Goal: Task Accomplishment & Management: Manage account settings

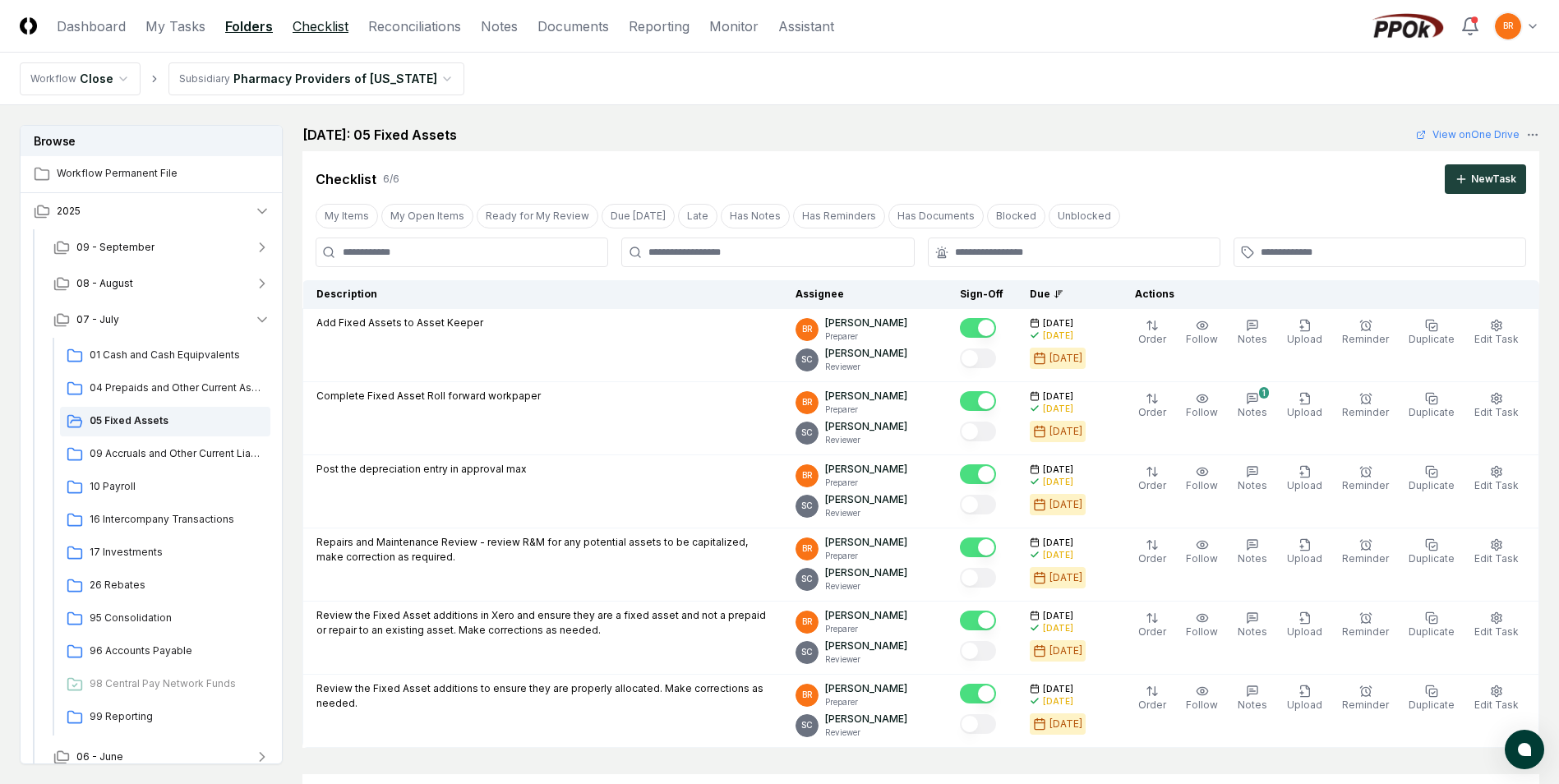
click at [315, 33] on link "Checklist" at bounding box center [320, 27] width 56 height 20
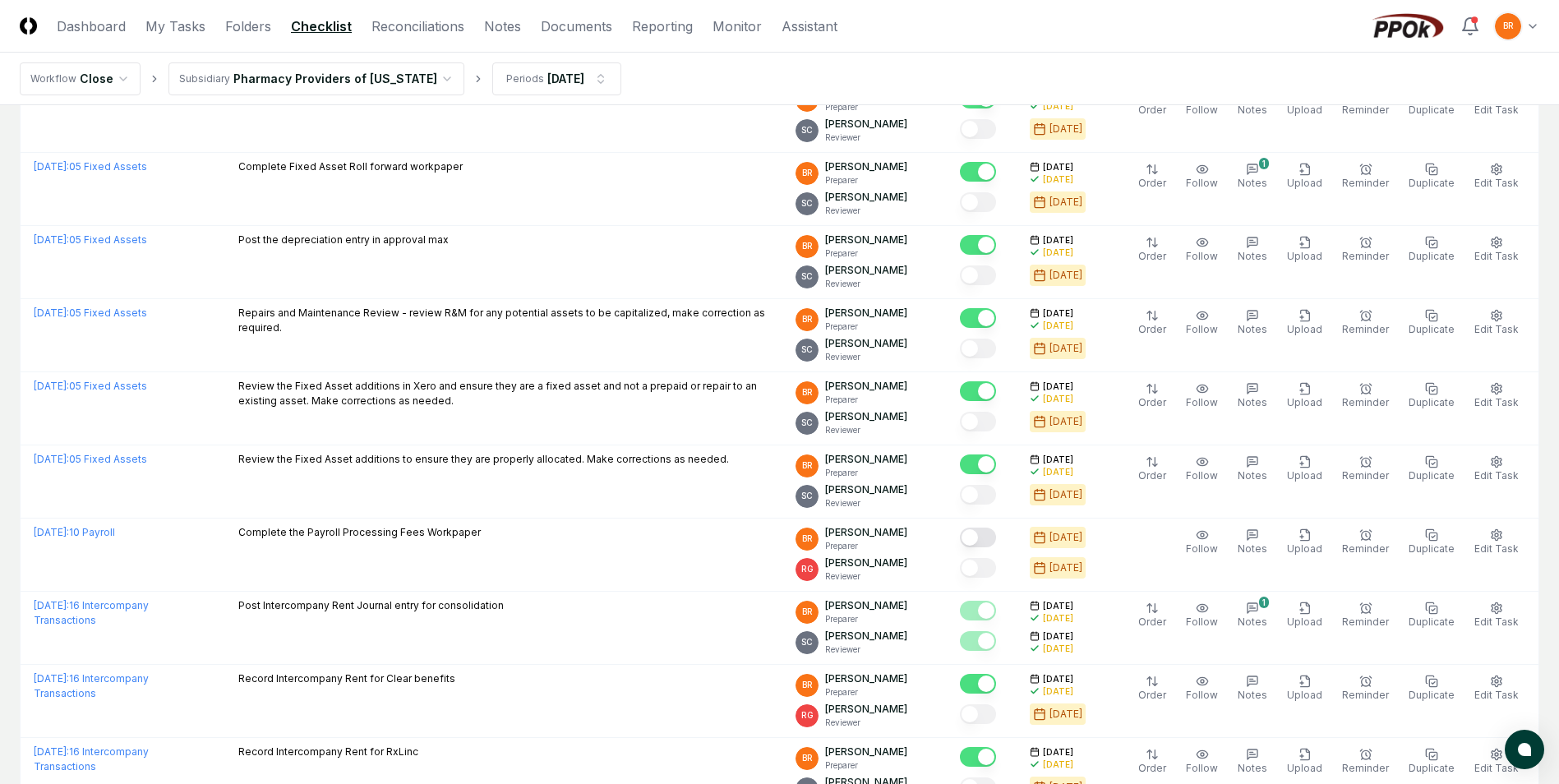
scroll to position [1315, 0]
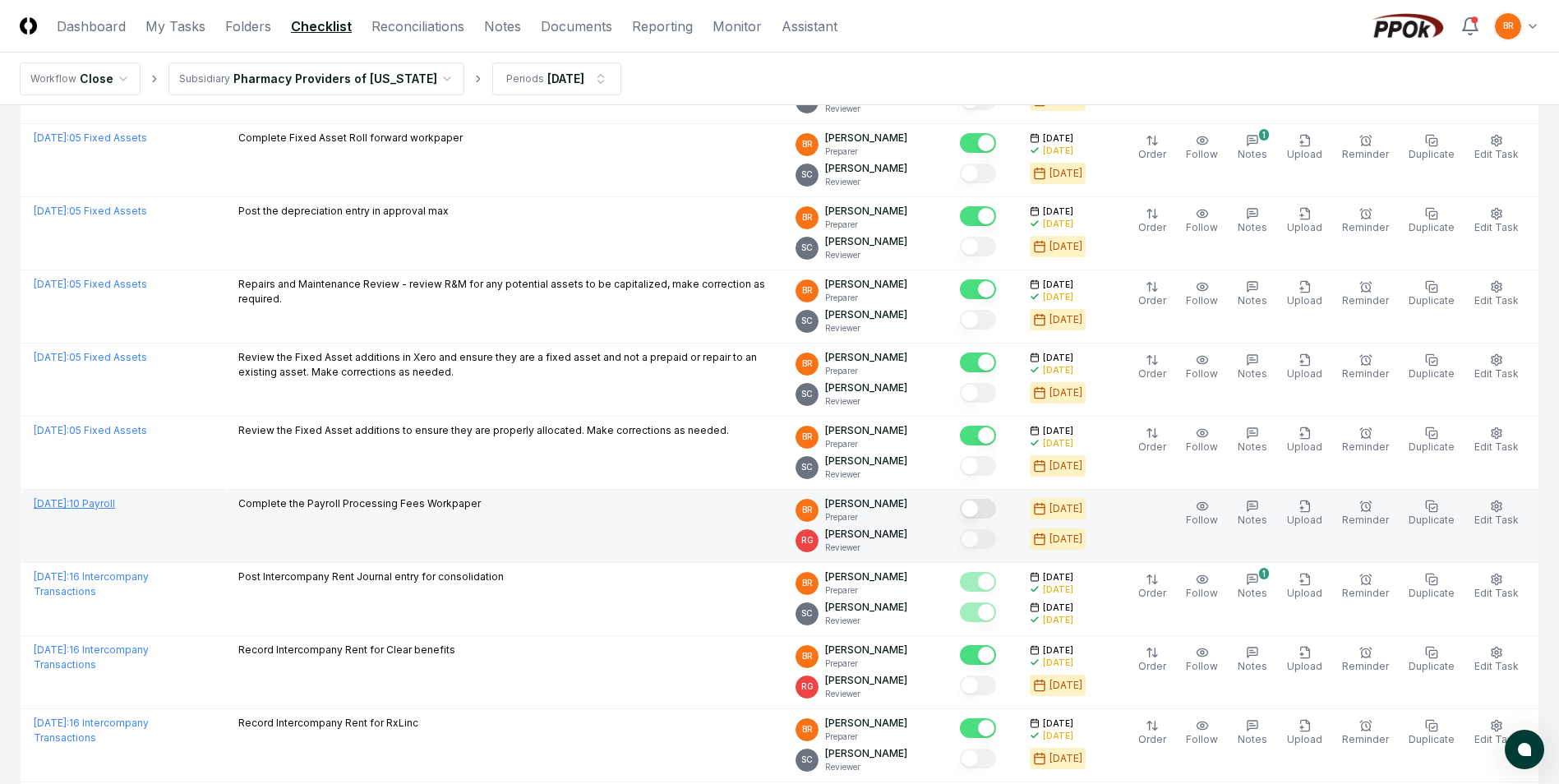
click at [115, 498] on link "[DATE] : 10 Payroll" at bounding box center [74, 502] width 82 height 12
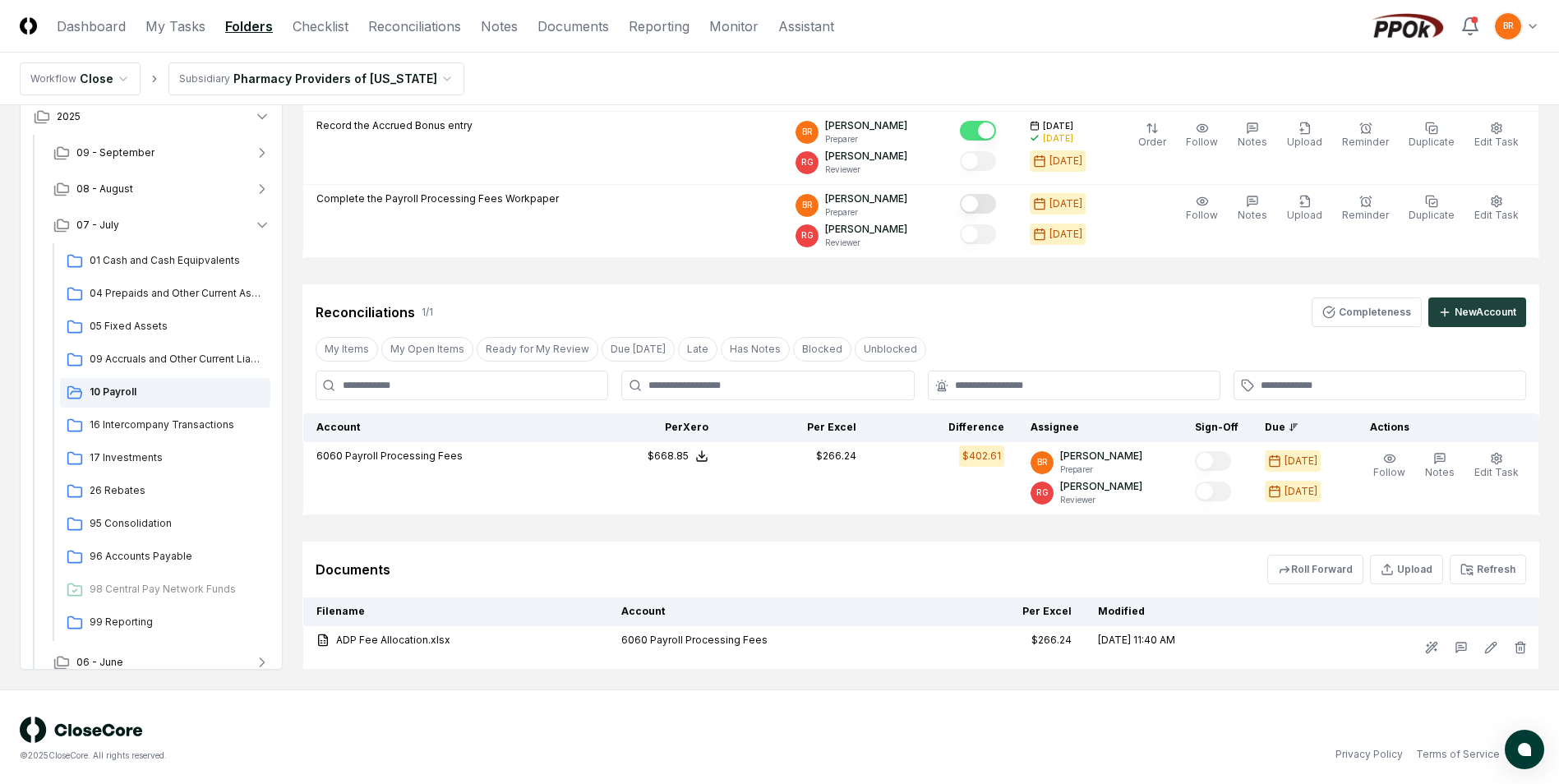
scroll to position [494, 0]
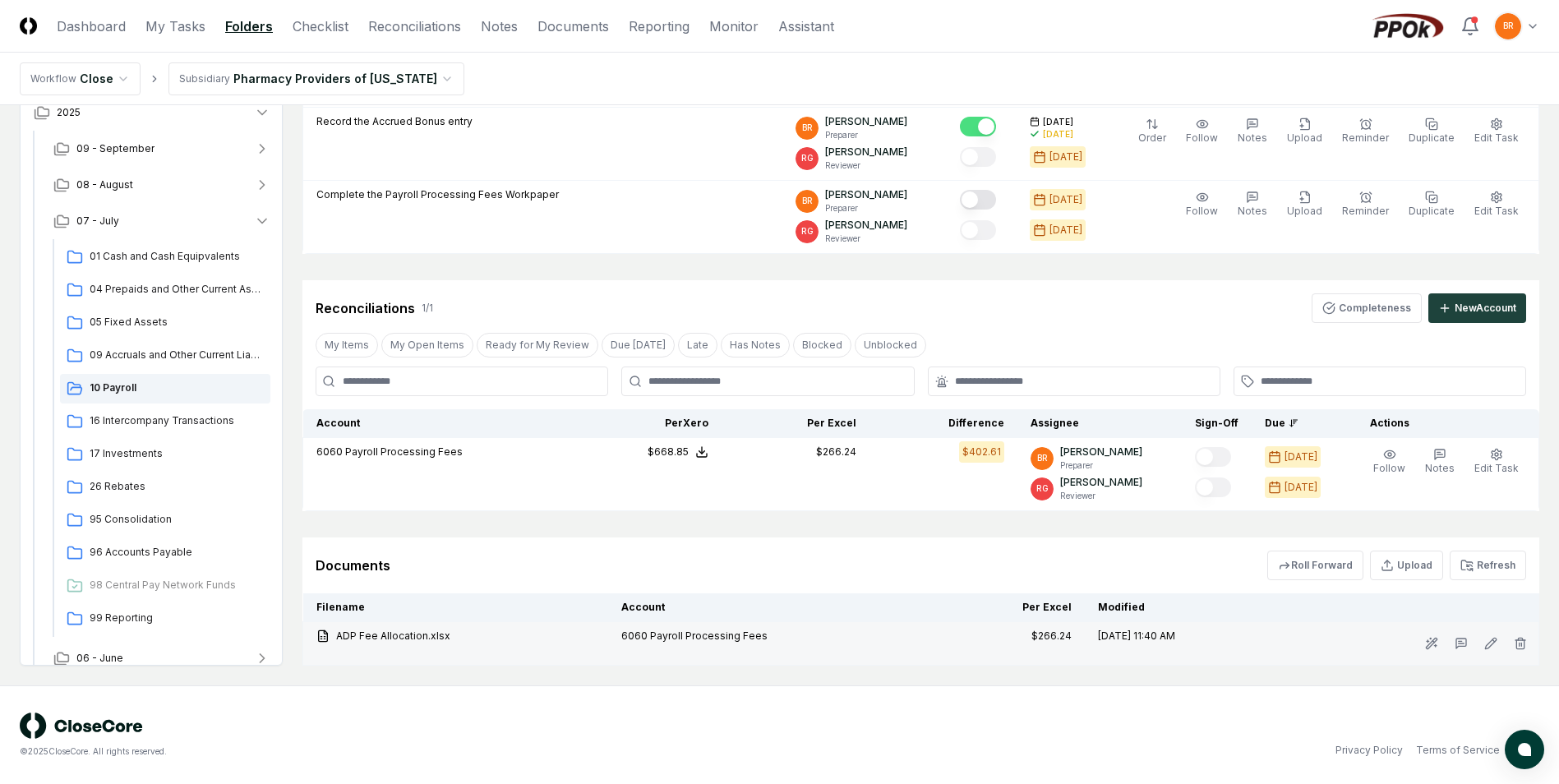
click at [319, 637] on icon at bounding box center [324, 636] width 9 height 11
click at [679, 641] on div "6060 Payroll Processing Fees" at bounding box center [772, 636] width 302 height 15
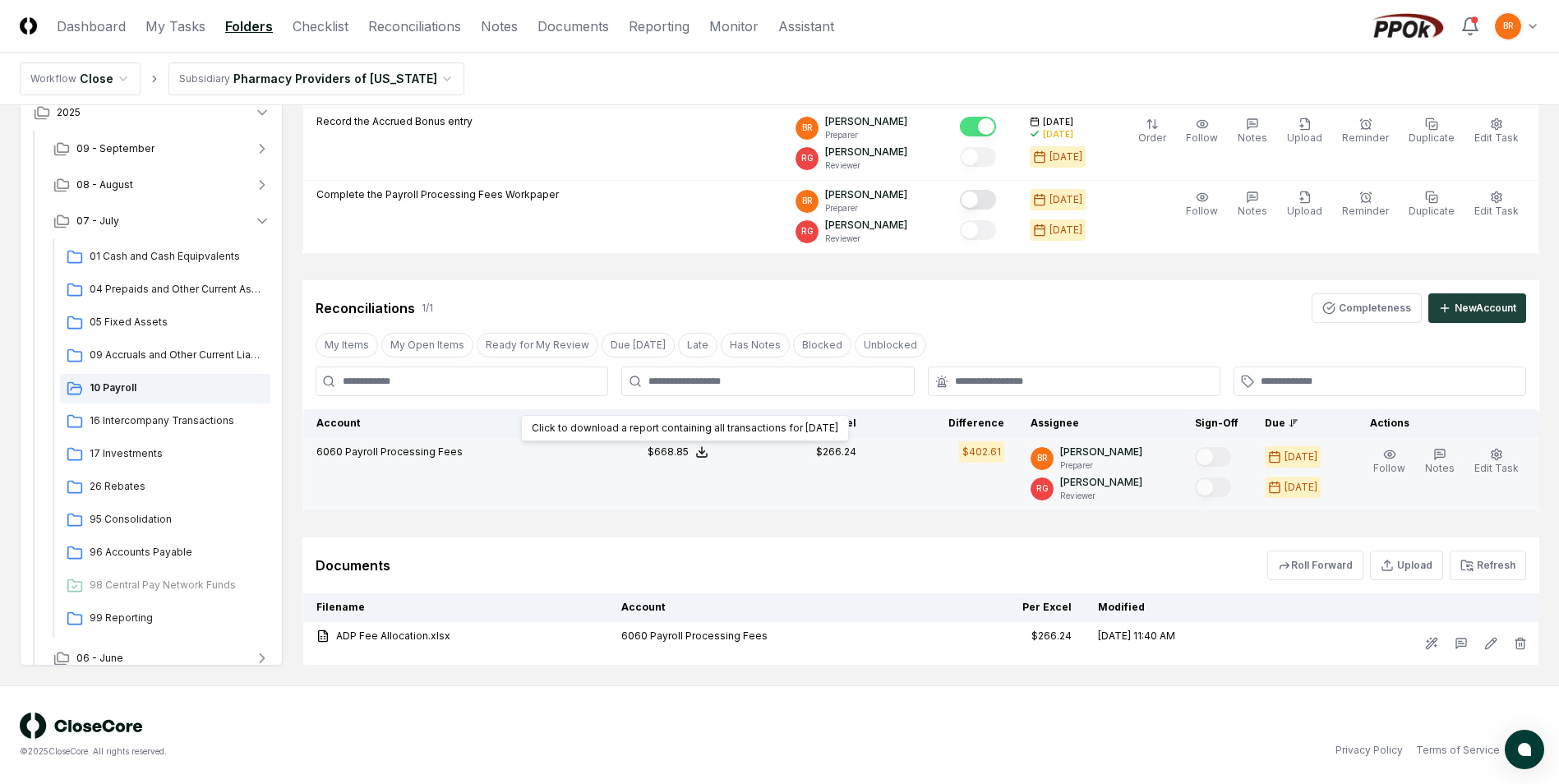
click at [709, 448] on icon at bounding box center [702, 452] width 13 height 13
click at [709, 410] on button "Download .xlsx" at bounding box center [701, 413] width 115 height 29
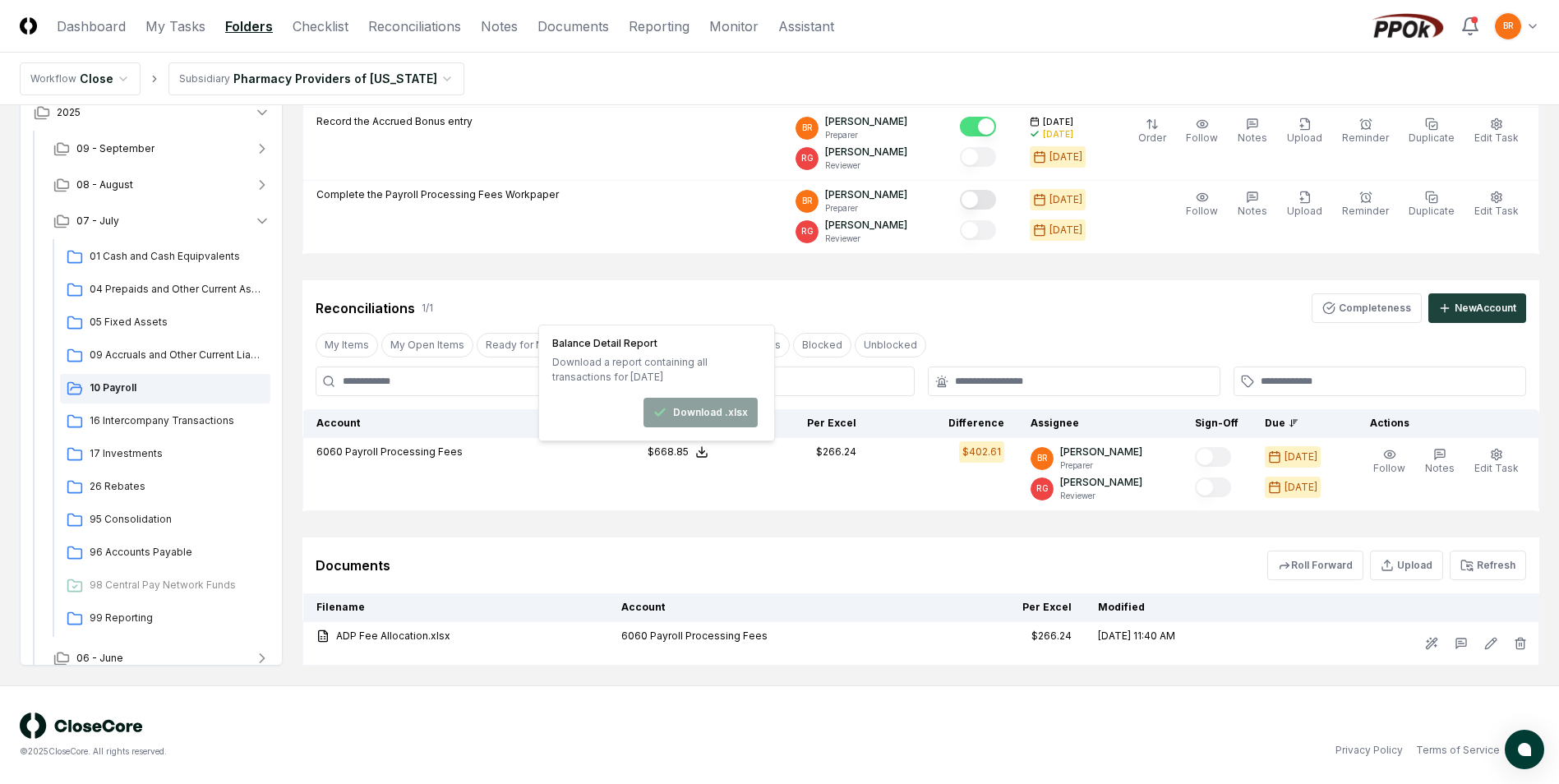
click at [990, 336] on div "My Items My Open Items Ready for My Review Due [DATE] Late Has Notes Blocked Un…" at bounding box center [921, 344] width 1237 height 30
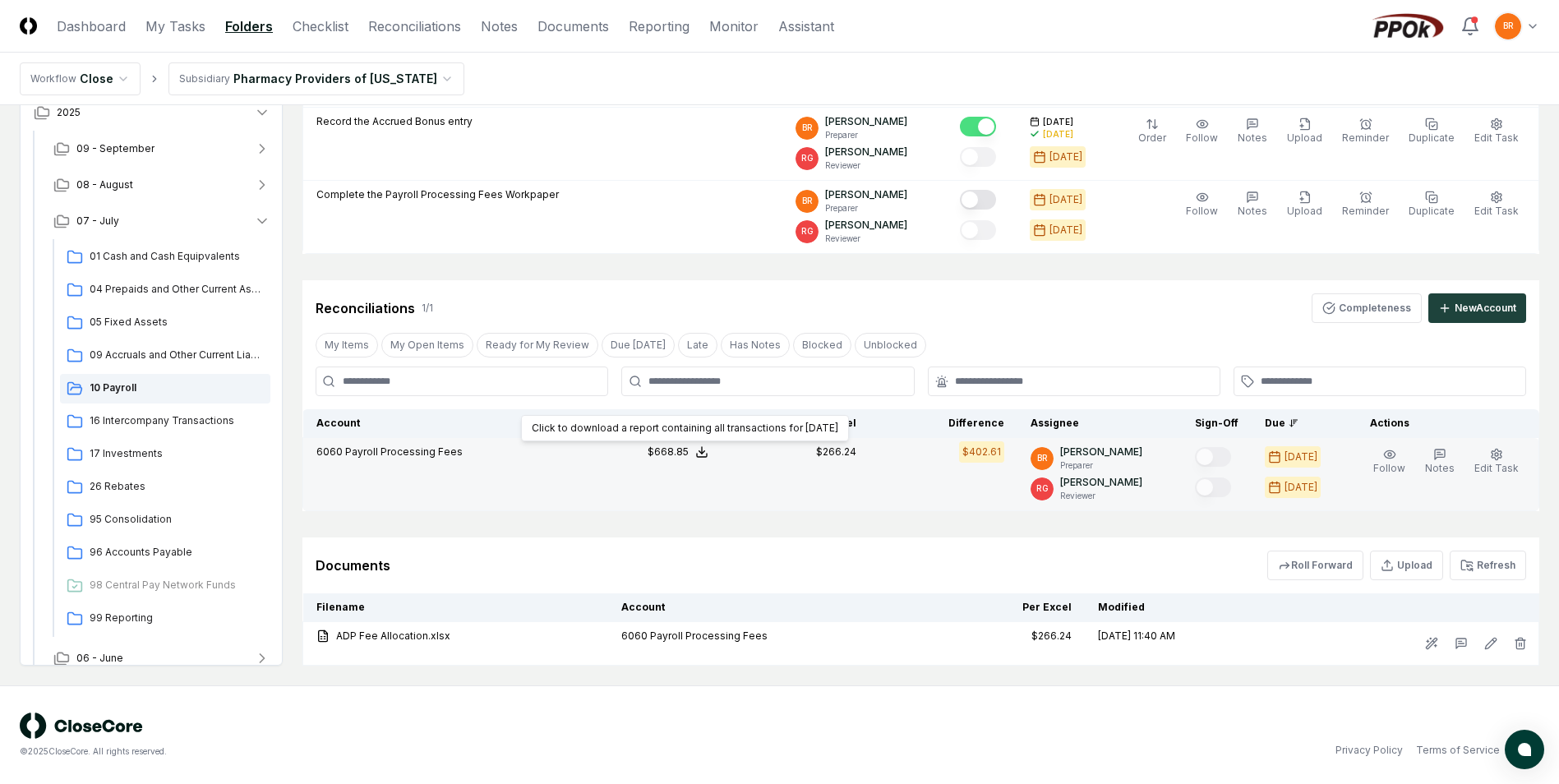
click at [708, 455] on icon at bounding box center [702, 452] width 13 height 13
click at [708, 412] on button "Download .xlsx" at bounding box center [701, 413] width 115 height 29
click at [818, 481] on td "$266.24" at bounding box center [795, 475] width 148 height 73
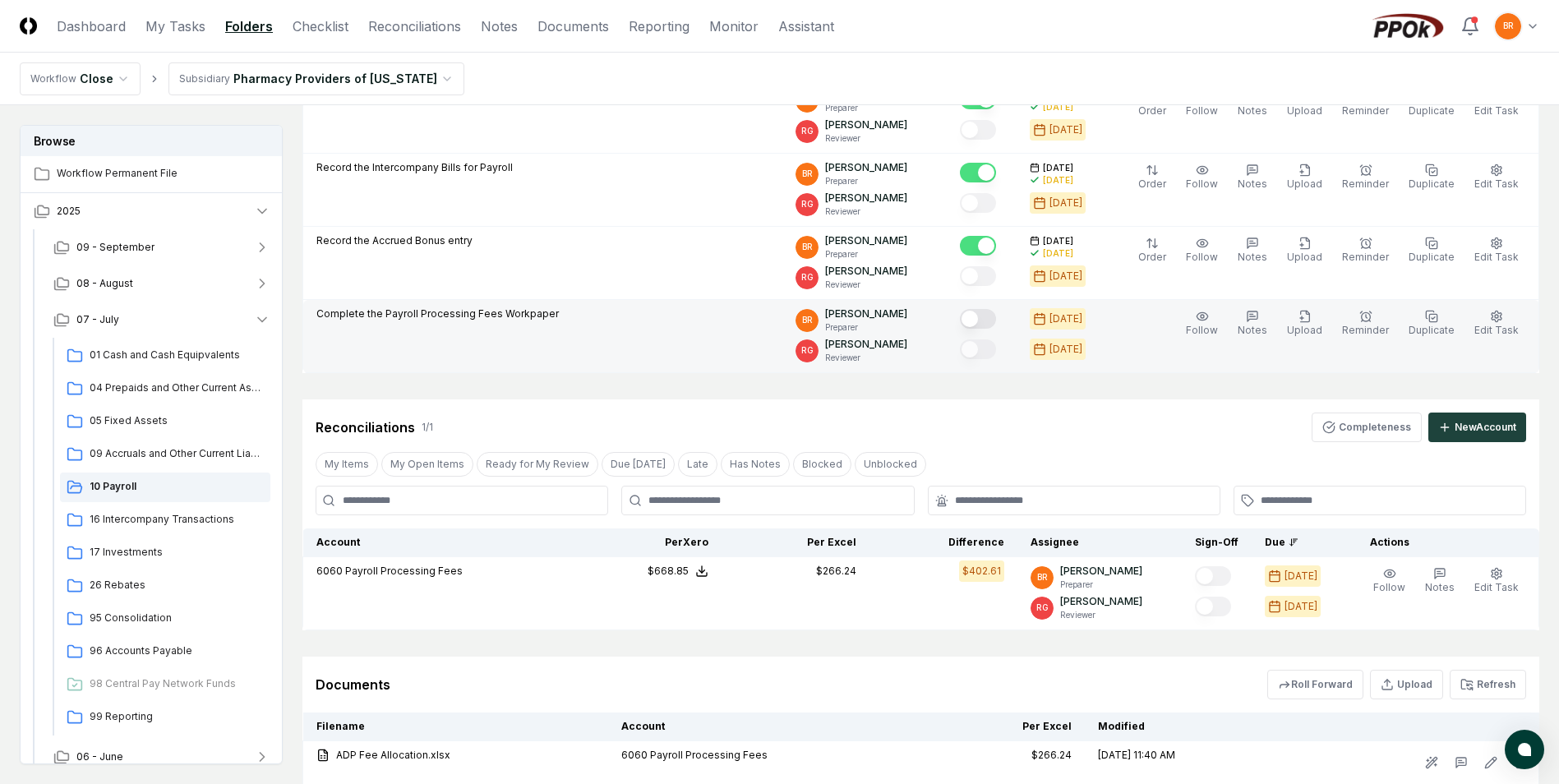
scroll to position [329, 0]
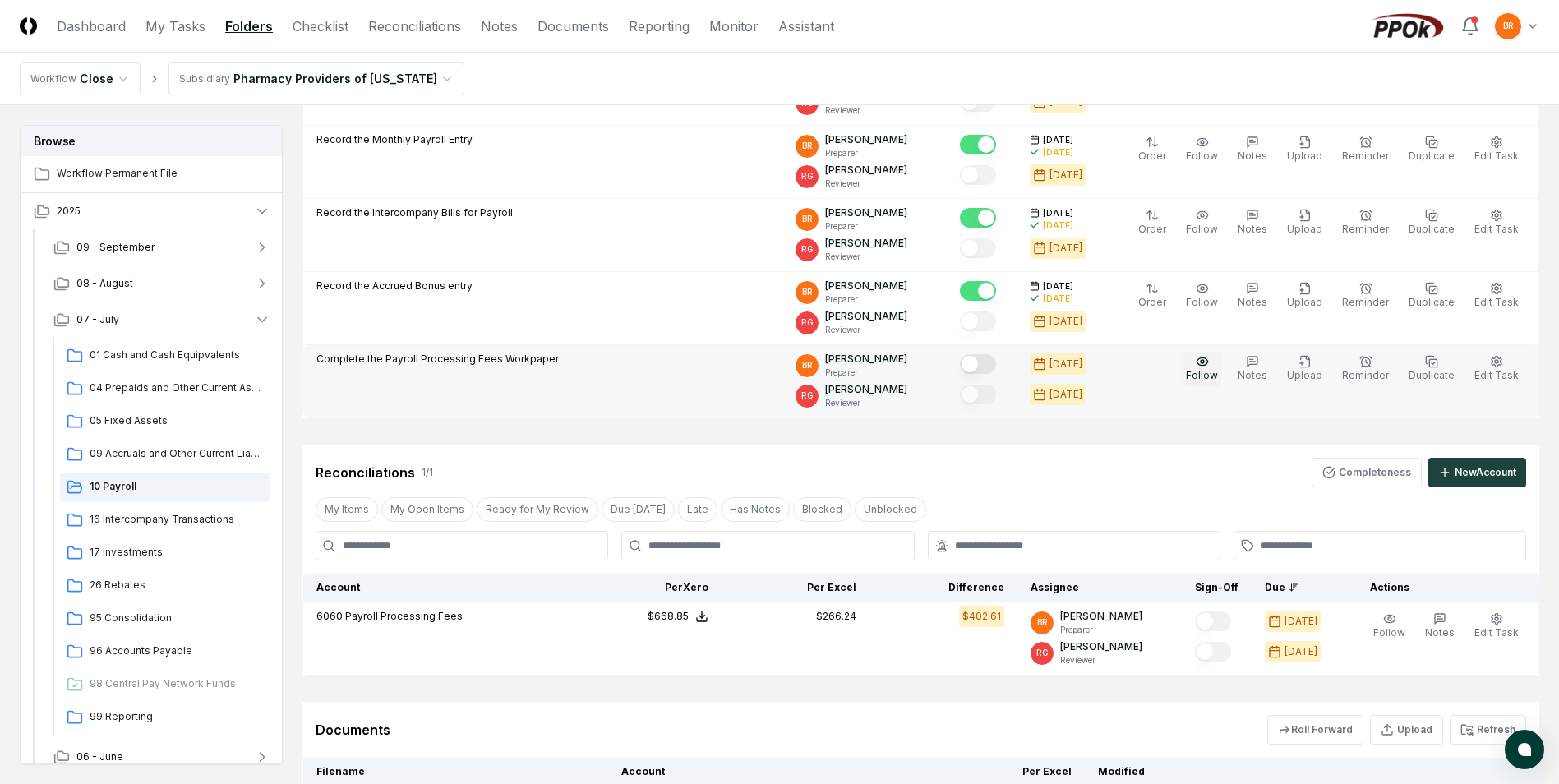
click at [1210, 363] on icon "button" at bounding box center [1202, 361] width 13 height 13
click at [1197, 363] on icon "button" at bounding box center [1195, 362] width 3 height 3
click at [1254, 359] on icon "button" at bounding box center [1252, 359] width 4 height 0
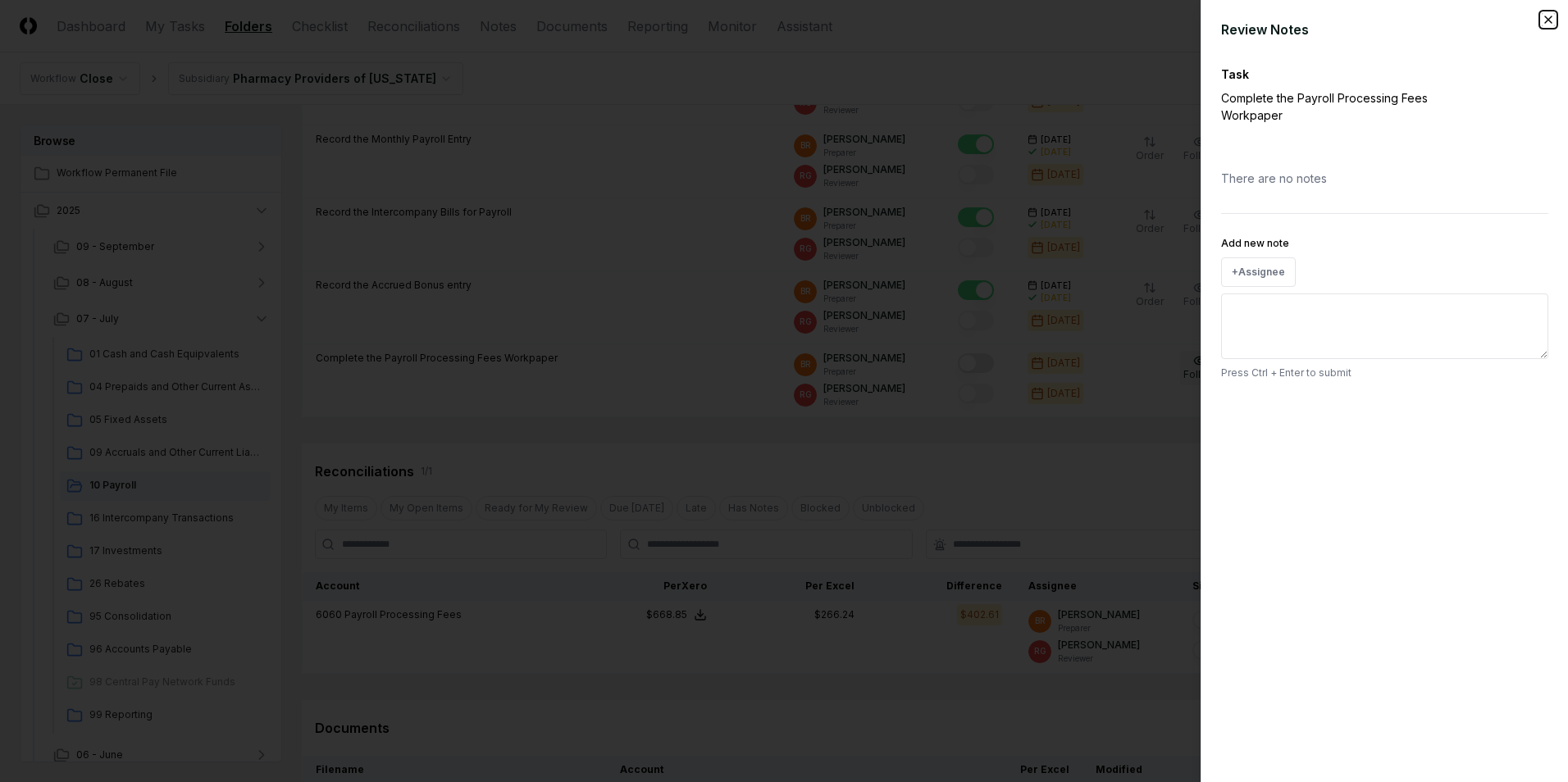
click at [1547, 23] on icon "button" at bounding box center [1548, 19] width 13 height 13
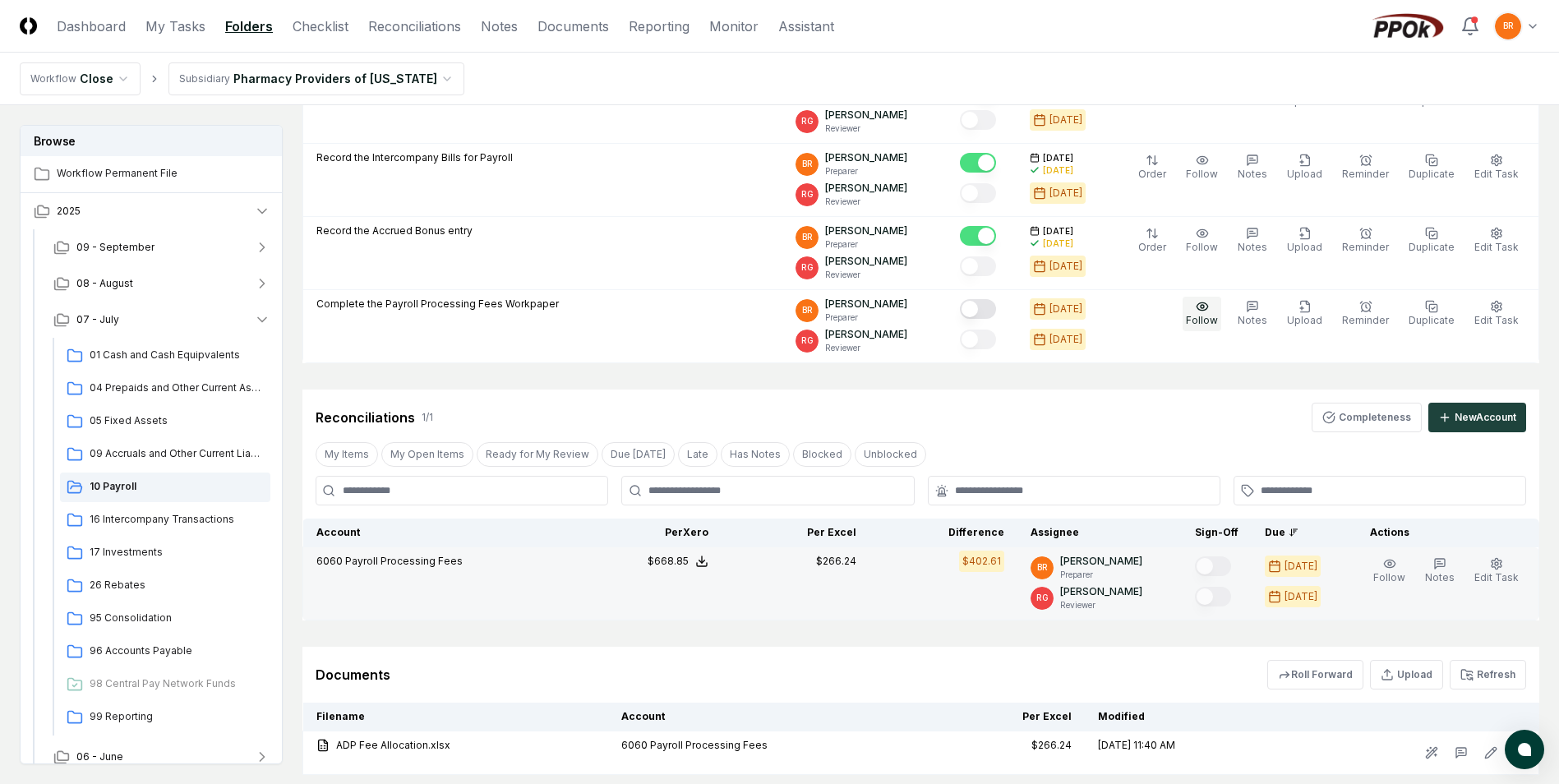
scroll to position [494, 0]
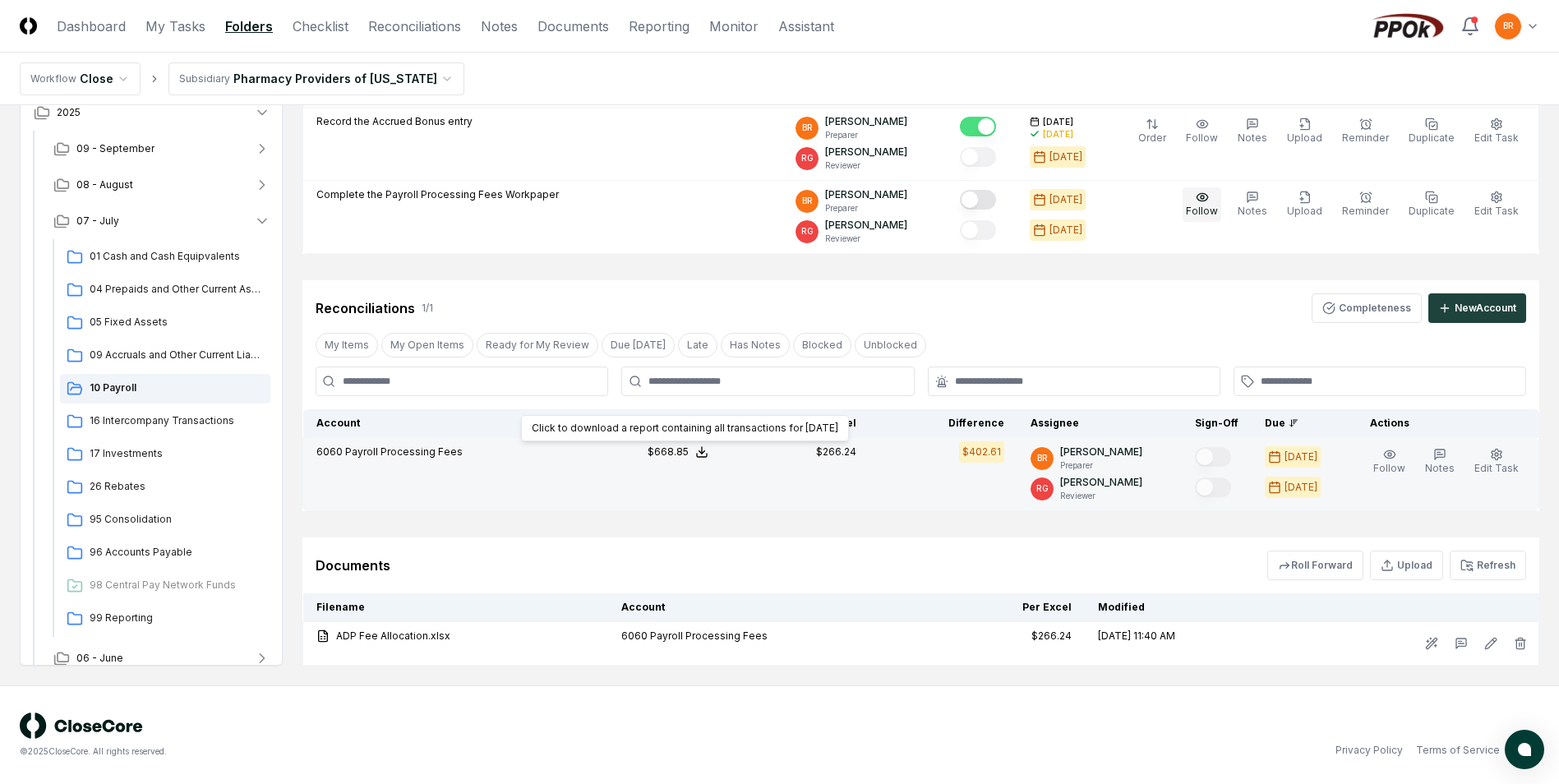
click at [702, 451] on line at bounding box center [702, 450] width 0 height 6
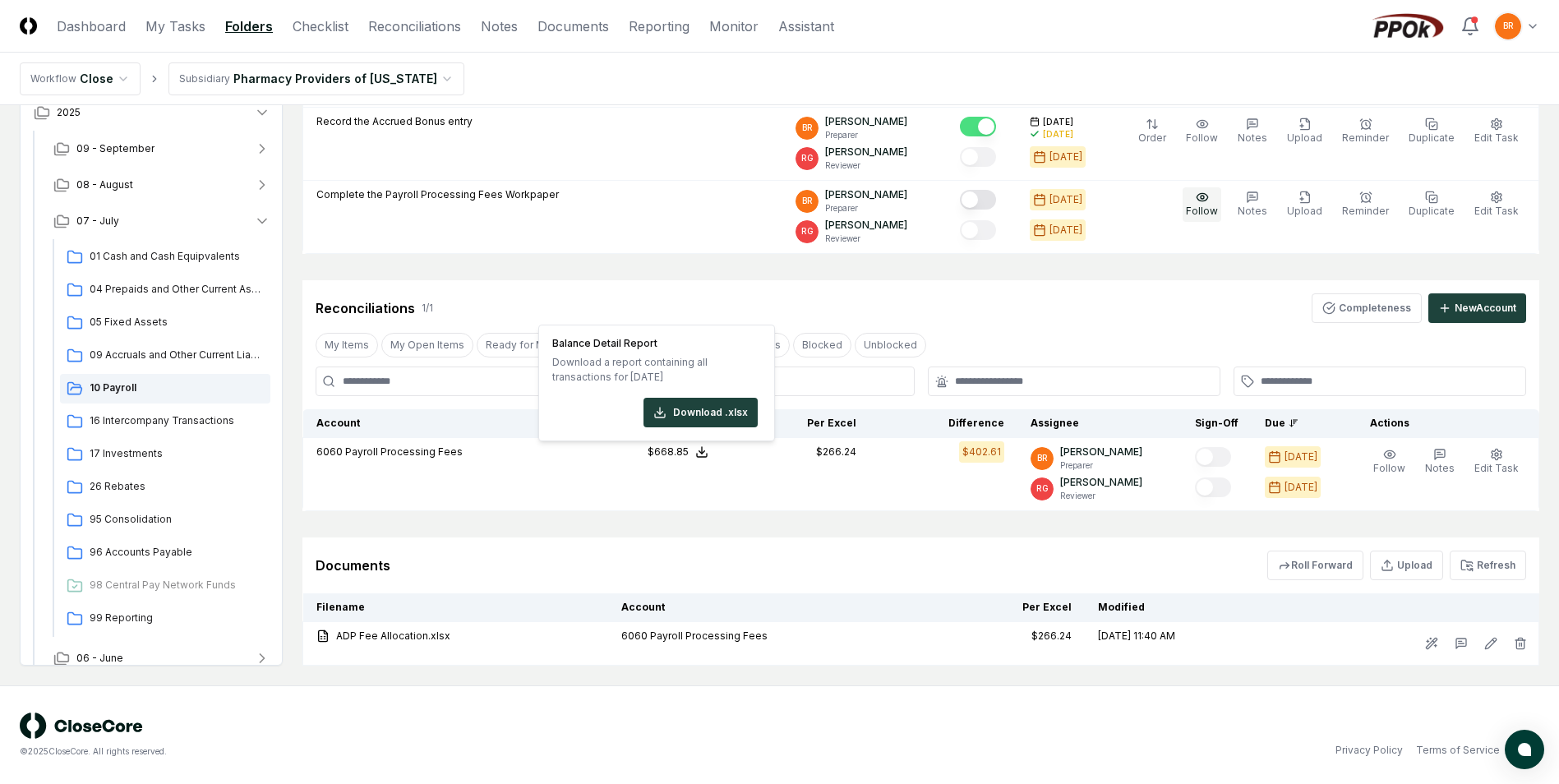
click at [385, 261] on div "Cancel Reassign [DATE]: 10 Payroll View on One Drive Checklist 6 / 6 New Task M…" at bounding box center [921, 149] width 1237 height 1035
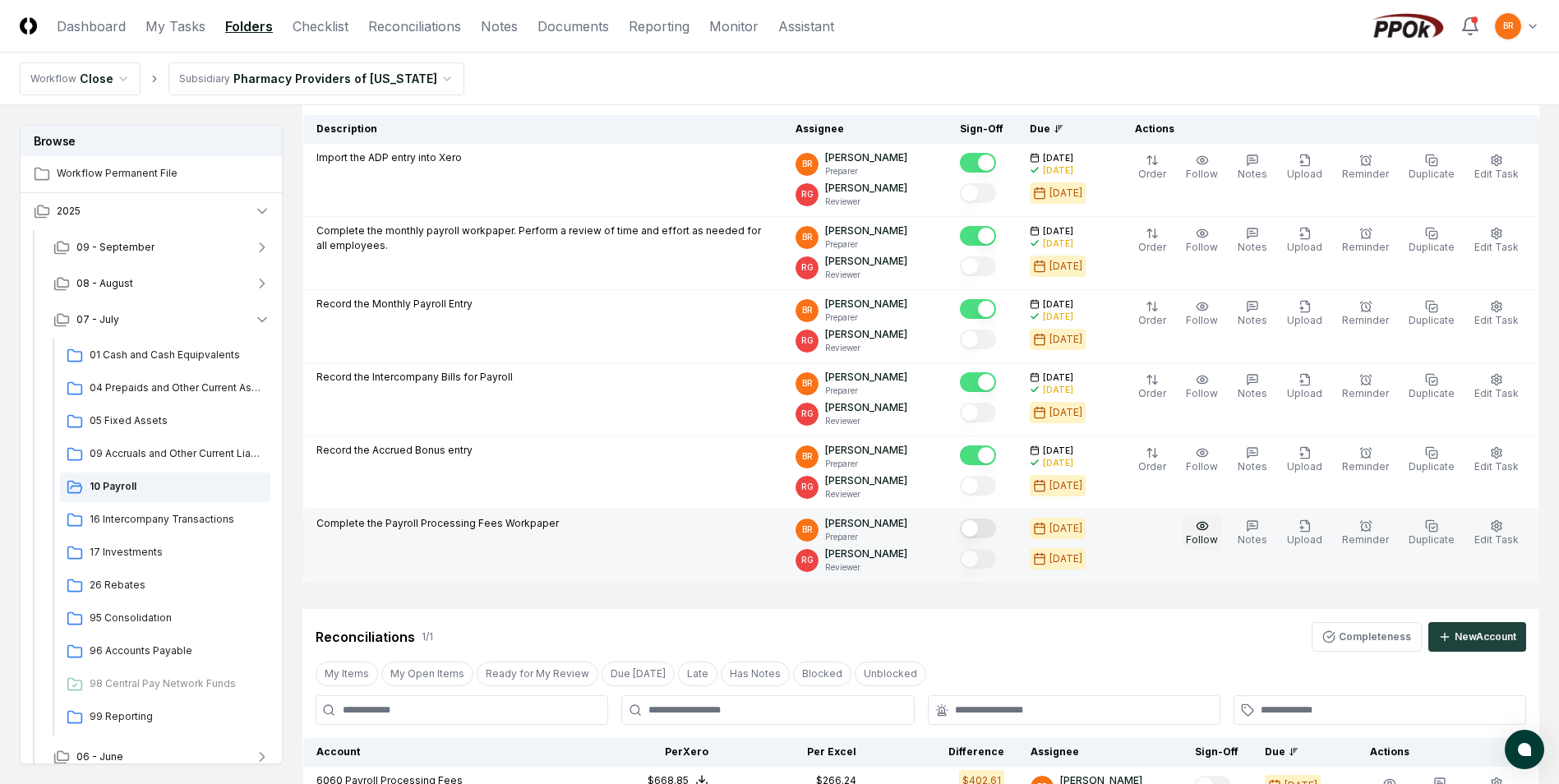
scroll to position [0, 0]
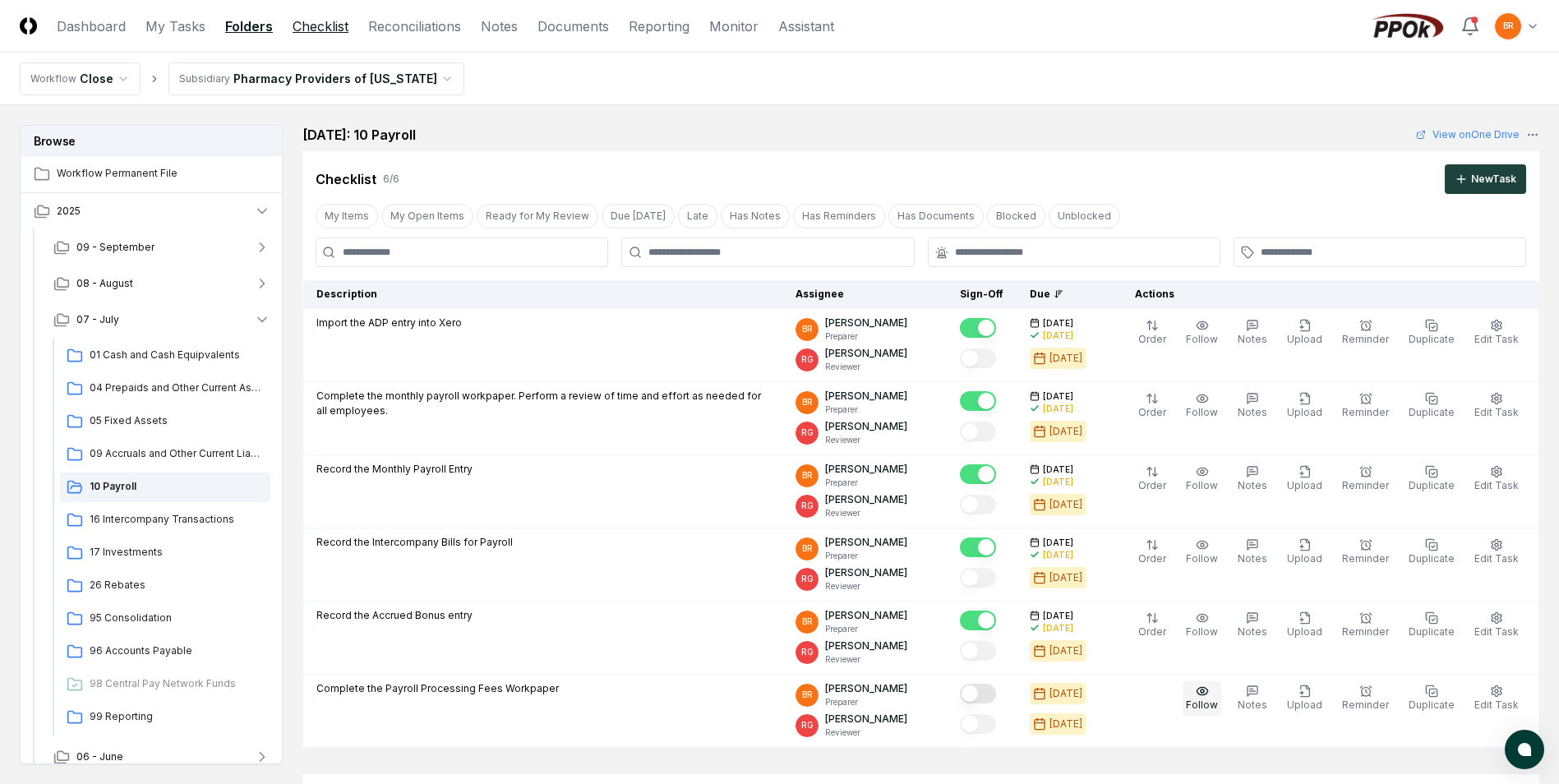
click at [326, 26] on link "Checklist" at bounding box center [320, 27] width 56 height 20
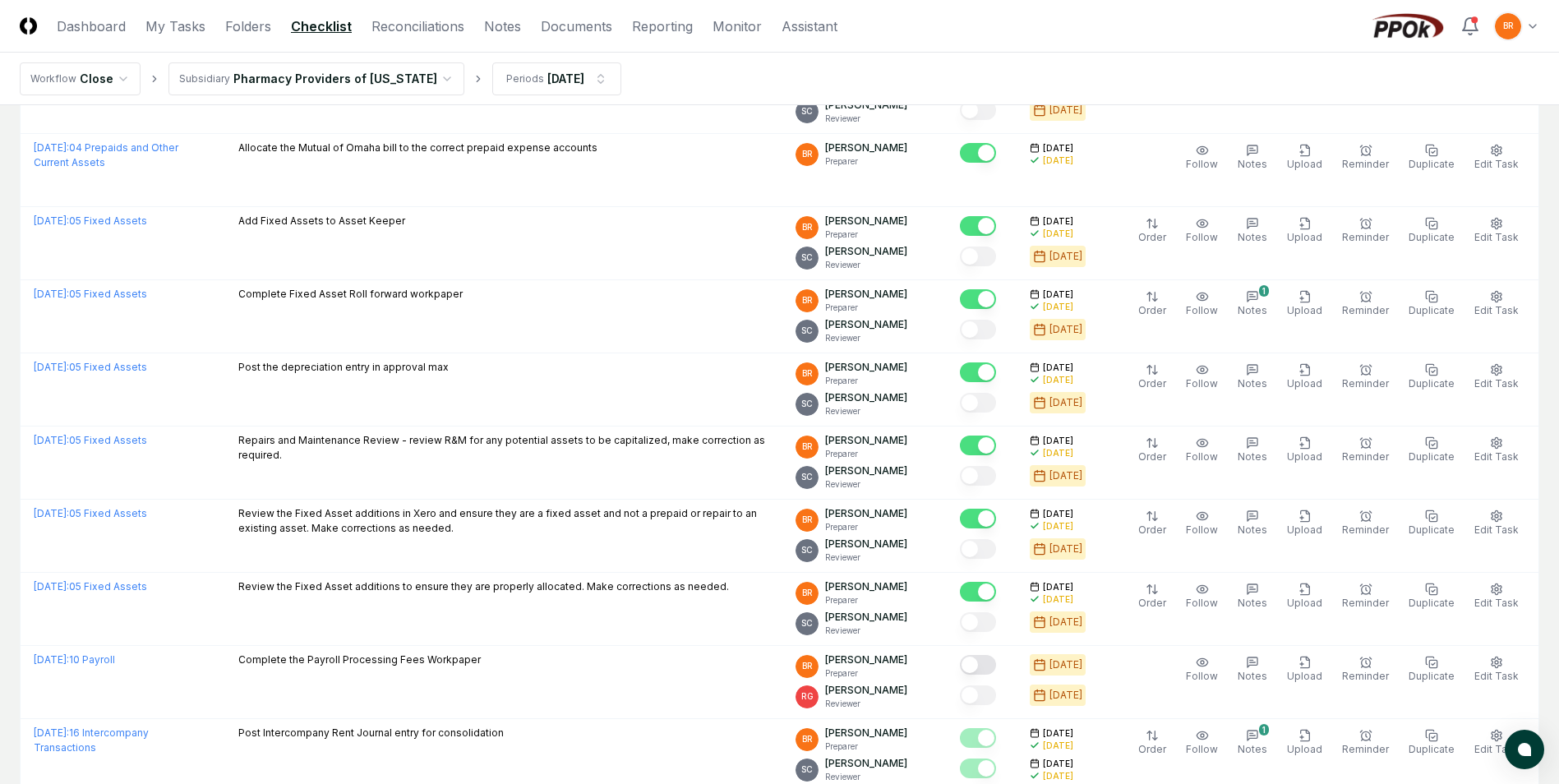
scroll to position [502, 0]
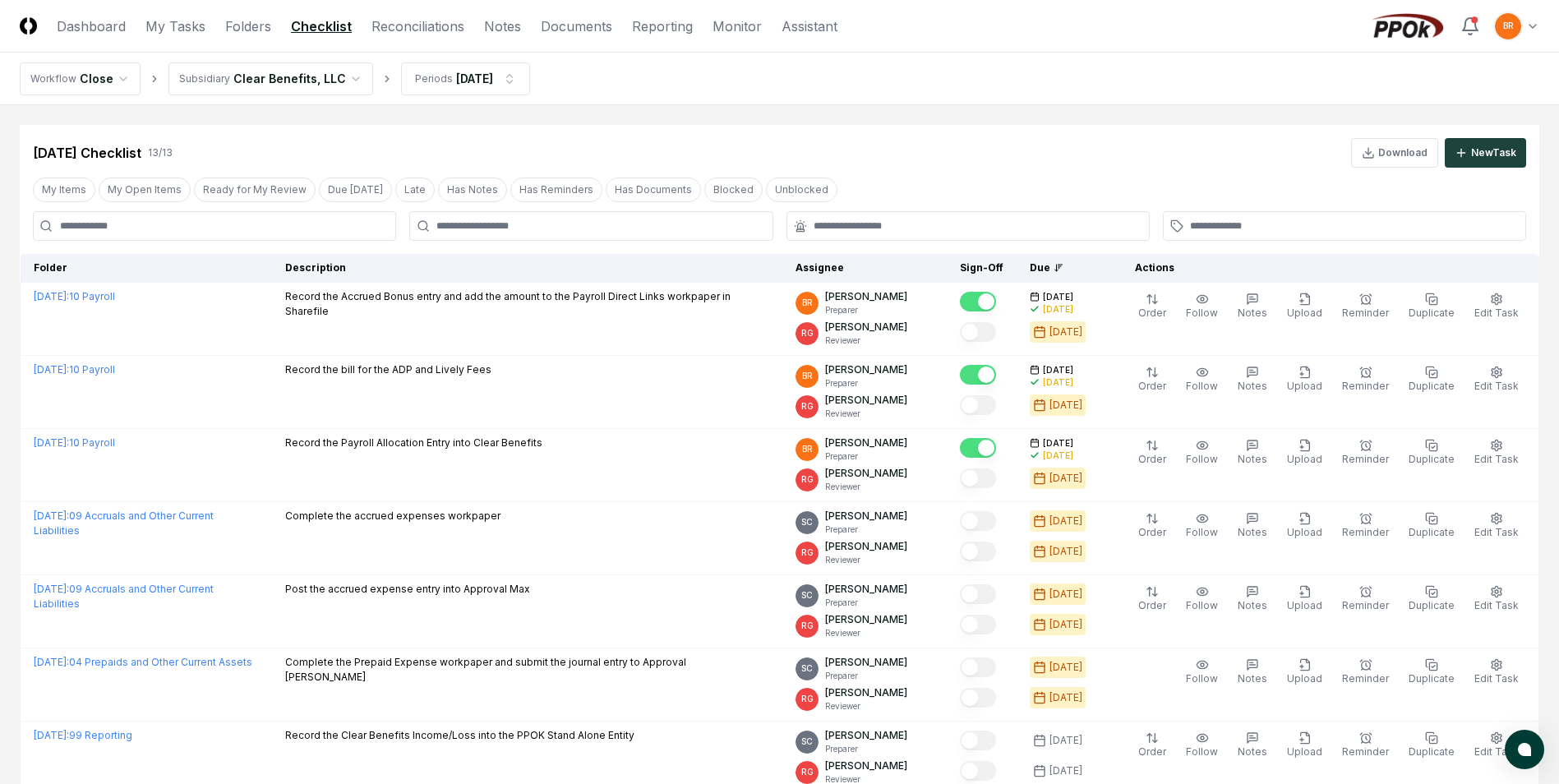
click at [337, 74] on html "CloseCore Dashboard My Tasks Folders Checklist Reconciliations Notes Documents …" at bounding box center [780, 676] width 1559 height 1353
